Goal: Entertainment & Leisure: Consume media (video, audio)

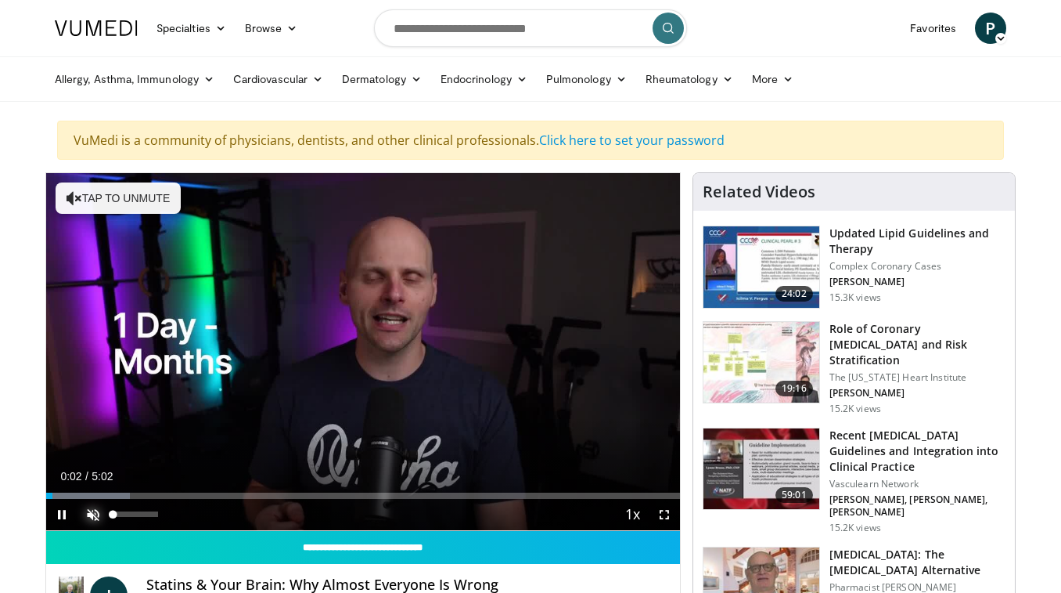
click at [92, 530] on span "Video Player" at bounding box center [92, 514] width 31 height 31
click at [128, 517] on div "37%" at bounding box center [135, 513] width 45 height 5
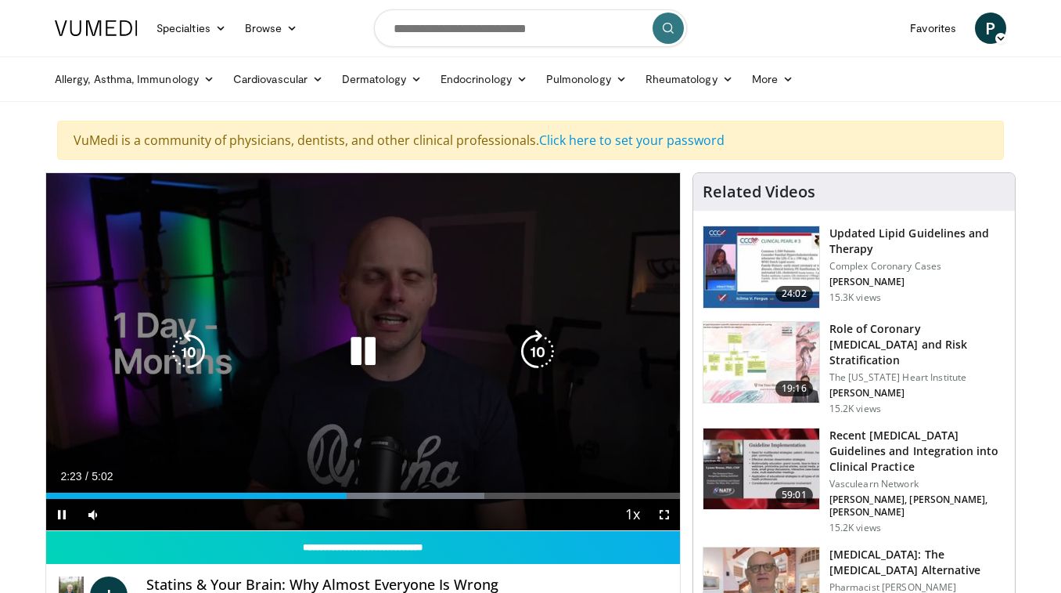
click at [293, 363] on div "10 seconds Tap to unmute" at bounding box center [363, 351] width 634 height 357
